Goal: Find contact information: Find contact information

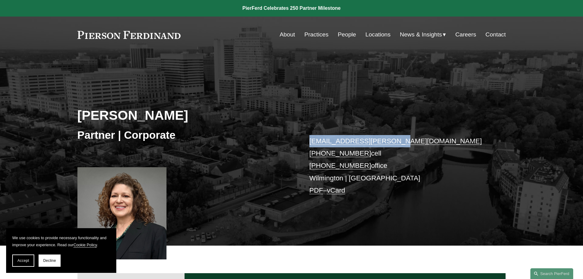
drag, startPoint x: 395, startPoint y: 139, endPoint x: 309, endPoint y: 142, distance: 86.1
click at [309, 142] on p "mette.kurth@pierferd.com +1.310.245.8784 cell +1.302.907.9262 office Wilmington…" at bounding box center [398, 166] width 178 height 62
copy link "mette.kurth@pierferd.com"
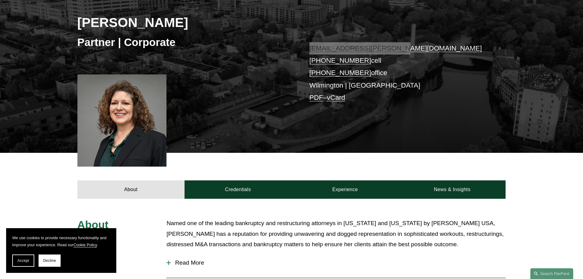
scroll to position [92, 0]
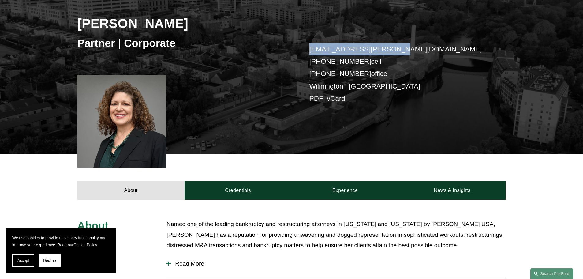
click at [265, 169] on div "About Credentials Experience News & Insights" at bounding box center [291, 177] width 583 height 46
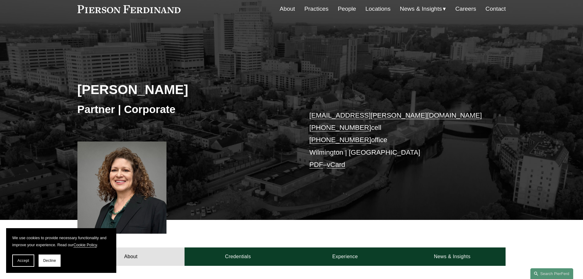
scroll to position [0, 0]
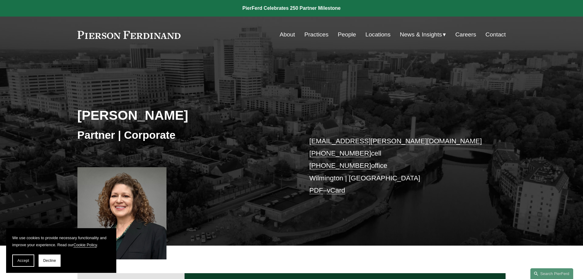
click at [153, 37] on link at bounding box center [128, 35] width 103 height 8
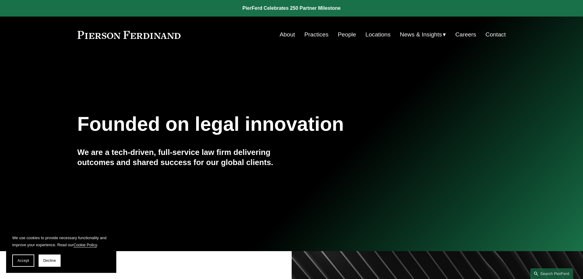
click at [374, 34] on link "Locations" at bounding box center [377, 35] width 25 height 12
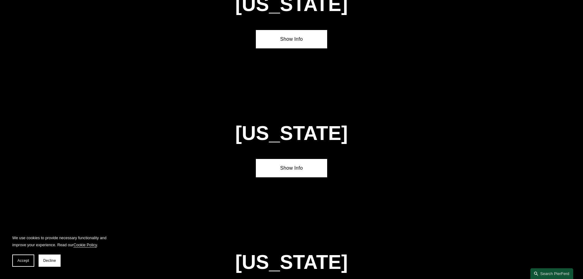
scroll to position [612, 0]
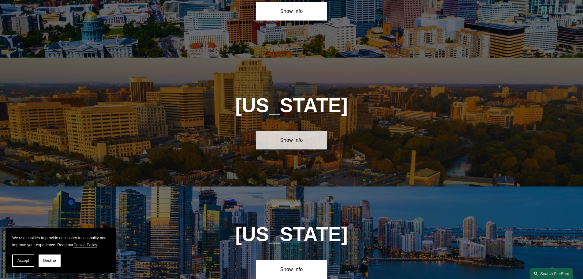
click at [276, 134] on link "Show Info" at bounding box center [291, 140] width 71 height 18
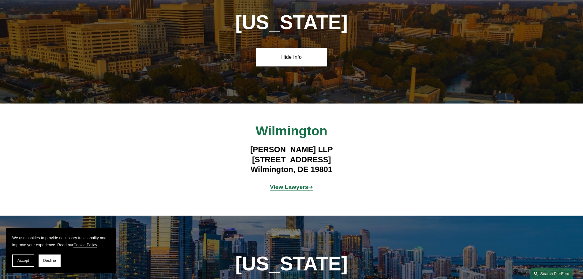
scroll to position [704, 0]
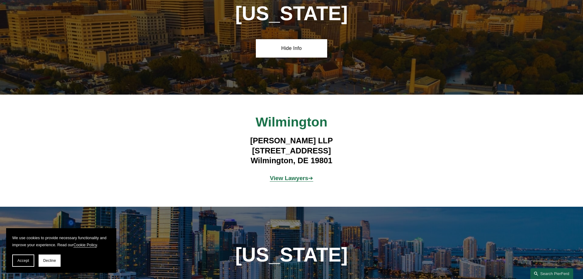
click at [282, 175] on strong "View Lawyers" at bounding box center [289, 178] width 39 height 6
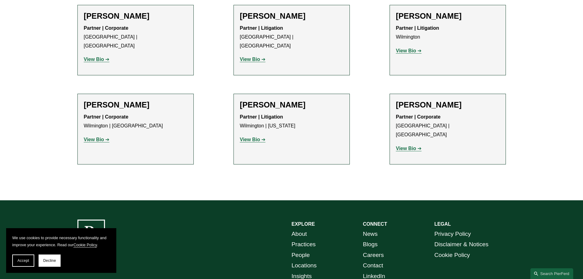
scroll to position [275, 0]
